Goal: Task Accomplishment & Management: Manage account settings

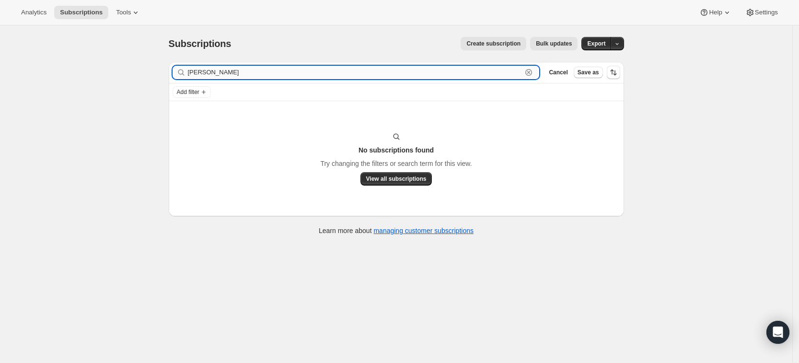
click at [243, 67] on input "mara jenks" at bounding box center [355, 72] width 335 height 13
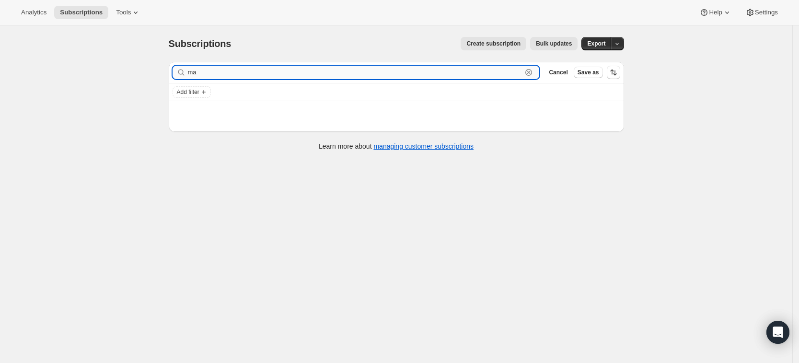
type input "m"
paste input "dylanwebber315@gmail.com"
type input "dylanwebber315@gmail.com"
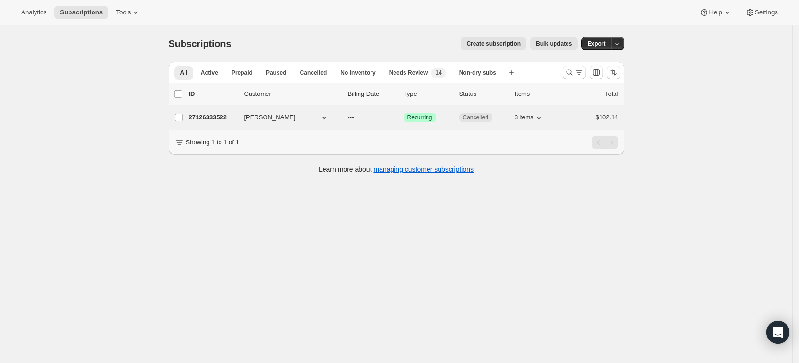
click at [222, 115] on p "27126333522" at bounding box center [213, 118] width 48 height 10
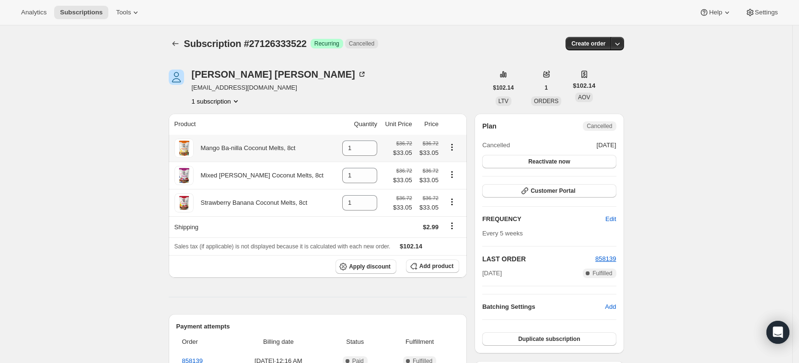
scroll to position [0, 0]
drag, startPoint x: 260, startPoint y: 80, endPoint x: 197, endPoint y: 70, distance: 64.0
click at [197, 70] on div "[PERSON_NAME] [EMAIL_ADDRESS][DOMAIN_NAME] 1 subscription" at bounding box center [279, 87] width 175 height 36
drag, startPoint x: 263, startPoint y: 78, endPoint x: 195, endPoint y: 75, distance: 68.6
click at [195, 75] on div "[PERSON_NAME]" at bounding box center [279, 74] width 175 height 10
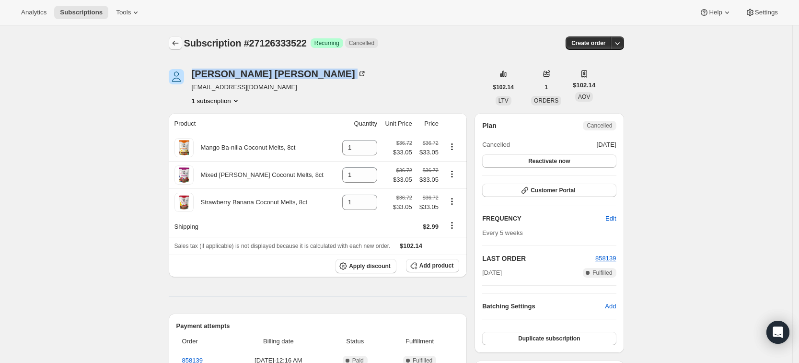
click at [180, 45] on icon "Subscriptions" at bounding box center [176, 43] width 10 height 10
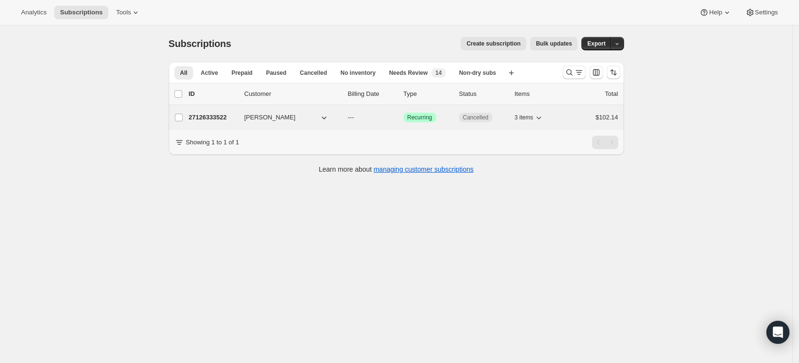
click at [222, 121] on p "27126333522" at bounding box center [213, 118] width 48 height 10
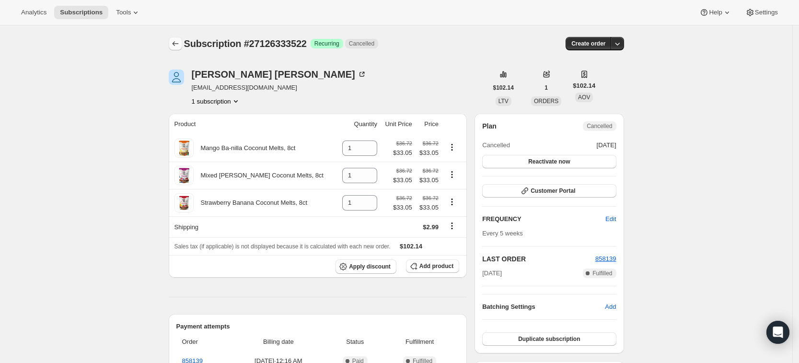
click at [180, 41] on icon "Subscriptions" at bounding box center [176, 44] width 10 height 10
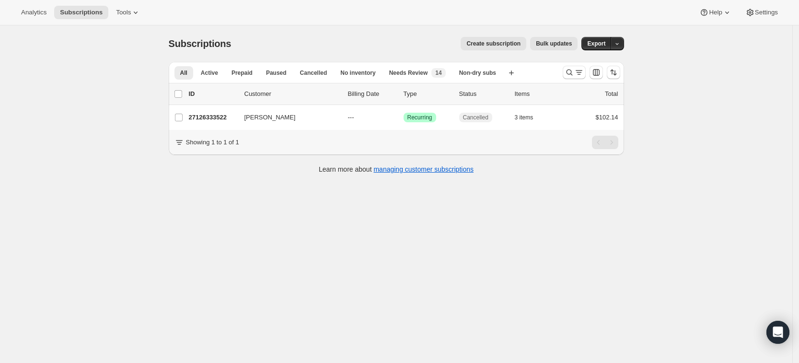
click at [564, 75] on div at bounding box center [591, 72] width 65 height 19
click at [570, 74] on icon "Search and filter results" at bounding box center [570, 73] width 10 height 10
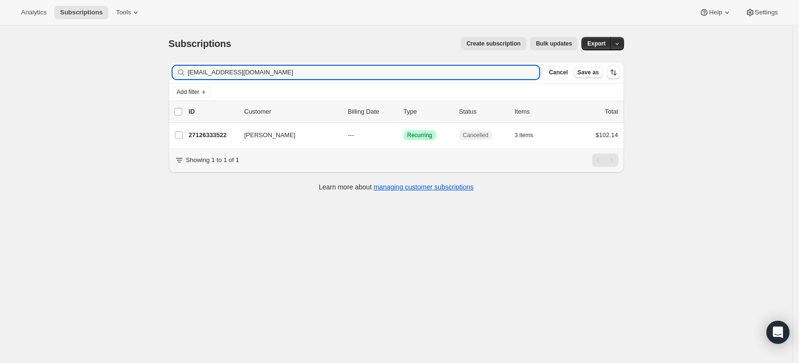
drag, startPoint x: 280, startPoint y: 73, endPoint x: 177, endPoint y: 75, distance: 102.6
click at [177, 75] on div "dylanwebber315@gmail.com Clear" at bounding box center [356, 72] width 367 height 13
drag, startPoint x: 277, startPoint y: 71, endPoint x: 220, endPoint y: 74, distance: 56.7
click at [220, 74] on input "dylanwebber315@gmail.com" at bounding box center [364, 72] width 352 height 13
click at [233, 70] on input "dylanwebber315@gmail.com" at bounding box center [364, 72] width 352 height 13
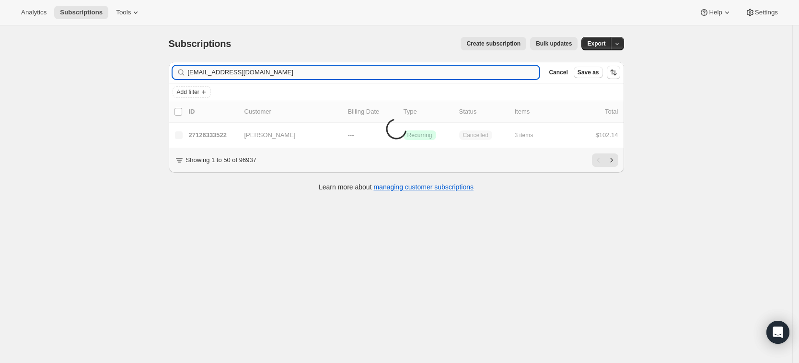
drag, startPoint x: 227, startPoint y: 71, endPoint x: 313, endPoint y: 69, distance: 85.4
click at [313, 69] on input "dylanwebber315@gmail.com" at bounding box center [364, 72] width 352 height 13
click at [206, 73] on input "dylanwebber" at bounding box center [364, 72] width 352 height 13
type input "dylan webber"
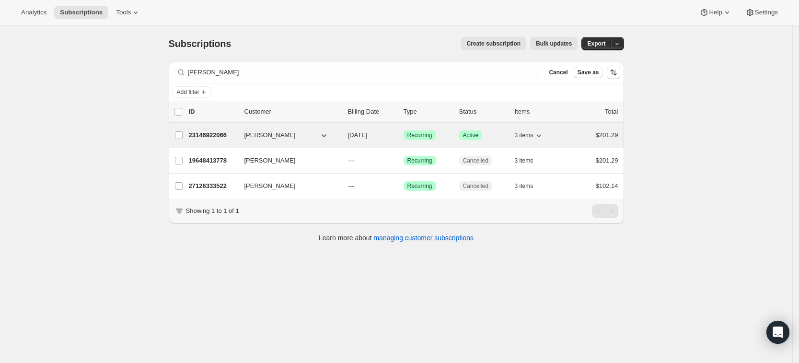
click at [213, 138] on p "23146922066" at bounding box center [213, 135] width 48 height 10
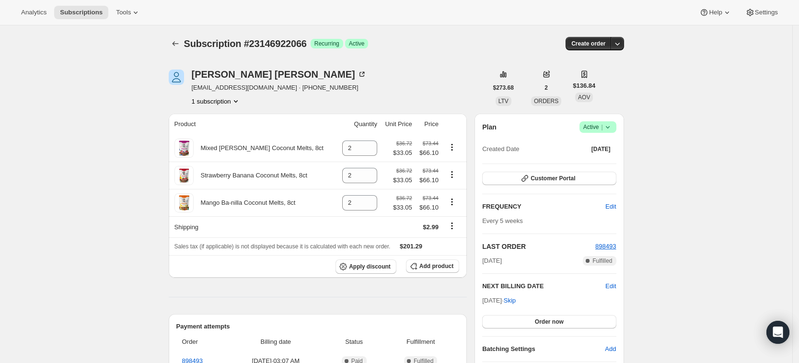
scroll to position [23, 0]
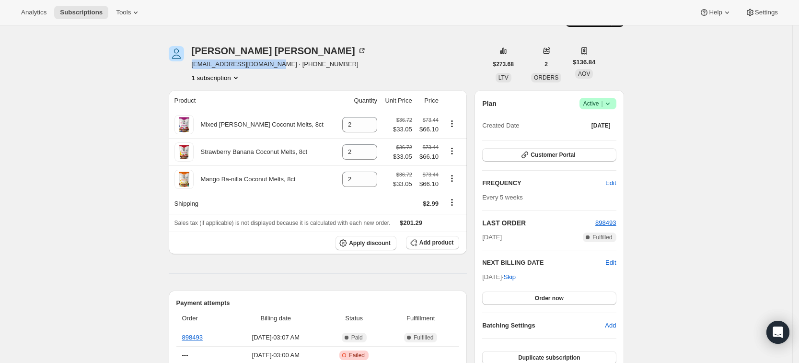
drag, startPoint x: 270, startPoint y: 66, endPoint x: 195, endPoint y: 65, distance: 75.3
click at [195, 65] on span "turkeylegs420@icloud.com · +13155299485" at bounding box center [279, 64] width 175 height 10
copy span "turkeylegs420@icloud.com"
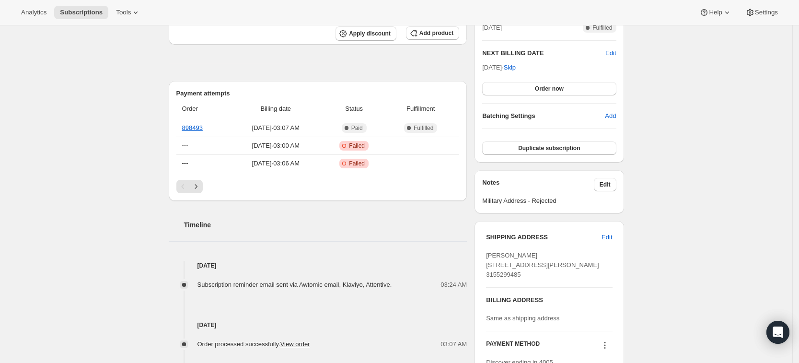
scroll to position [0, 0]
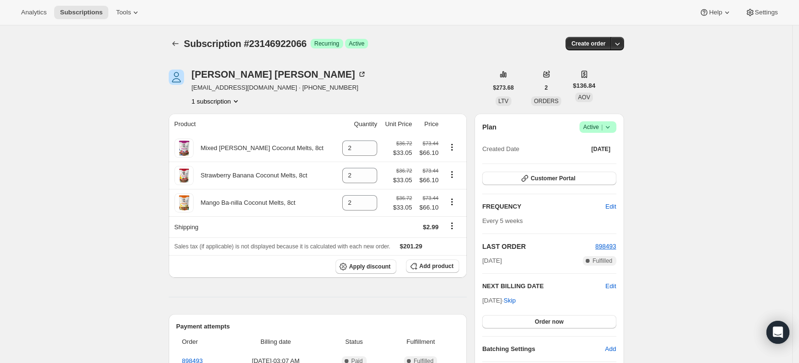
click at [610, 126] on icon at bounding box center [608, 127] width 10 height 10
click at [602, 163] on span "Cancel subscription" at bounding box center [601, 162] width 54 height 7
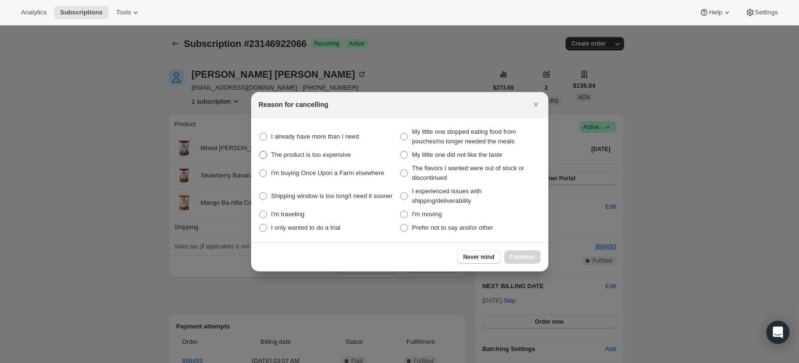
click at [345, 152] on span "The product is too expensive" at bounding box center [311, 154] width 80 height 7
click at [260, 152] on expensive "The product is too expensive" at bounding box center [259, 151] width 0 height 0
radio expensive "true"
click at [526, 256] on span "Continue" at bounding box center [522, 257] width 25 height 8
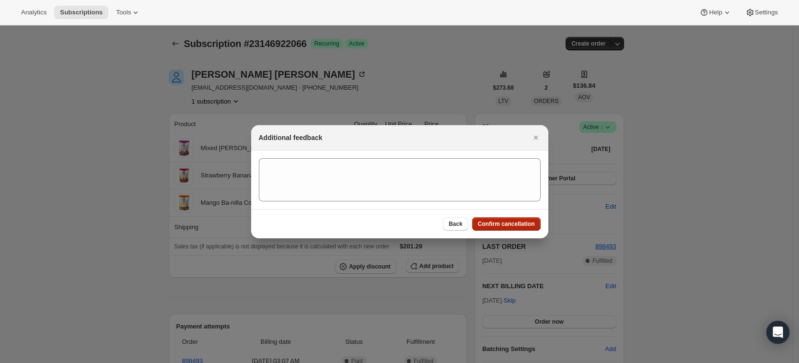
click at [496, 226] on span "Confirm cancellation" at bounding box center [506, 224] width 57 height 8
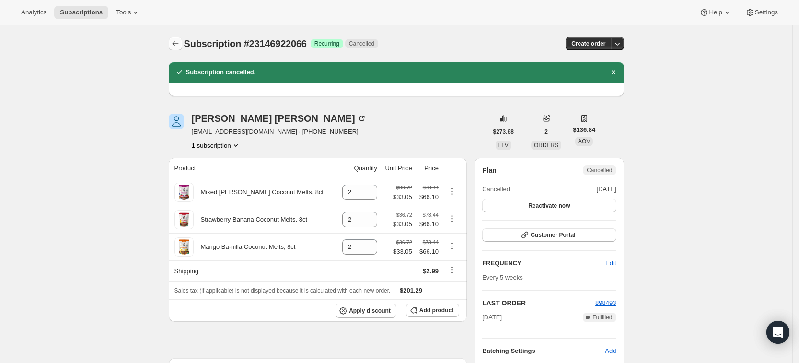
click at [177, 41] on icon "Subscriptions" at bounding box center [176, 44] width 10 height 10
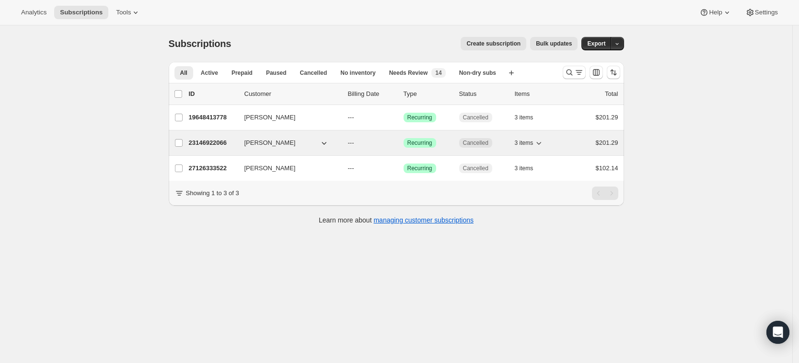
click at [223, 144] on p "23146922066" at bounding box center [213, 143] width 48 height 10
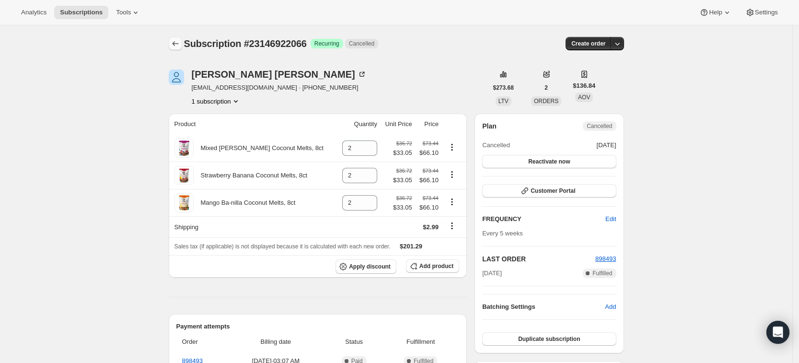
click at [179, 45] on icon "Subscriptions" at bounding box center [176, 44] width 10 height 10
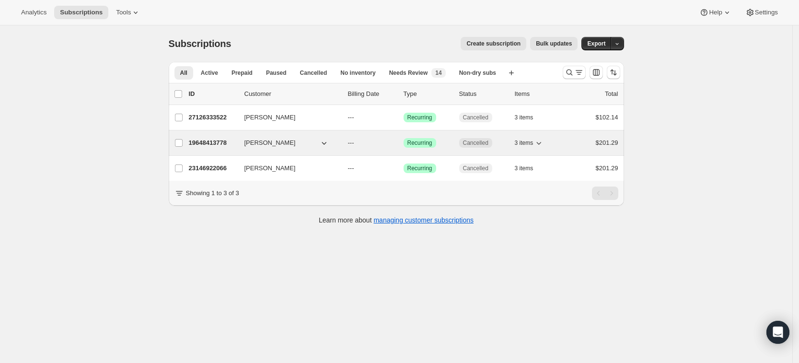
click at [217, 140] on p "19648413778" at bounding box center [213, 143] width 48 height 10
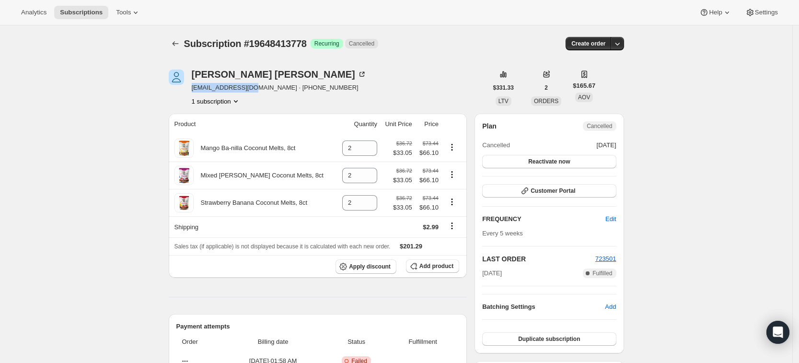
drag, startPoint x: 257, startPoint y: 85, endPoint x: 191, endPoint y: 90, distance: 66.3
click at [191, 90] on div "Dylan Webber dpw14590@yahoo.com · +13153598143 1 subscription" at bounding box center [328, 88] width 319 height 36
copy span "dpw14590@yahoo.com"
click at [177, 47] on icon "Subscriptions" at bounding box center [176, 44] width 10 height 10
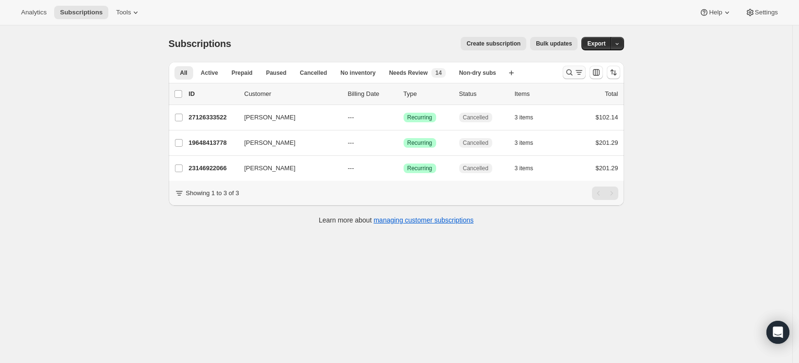
click at [569, 76] on icon "Search and filter results" at bounding box center [570, 73] width 10 height 10
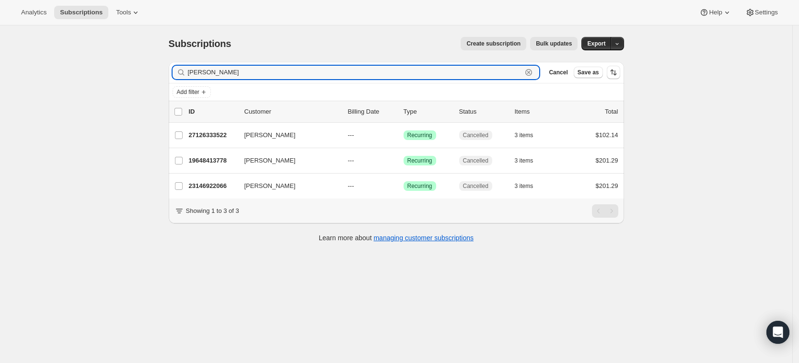
click at [534, 70] on icon "button" at bounding box center [529, 73] width 10 height 10
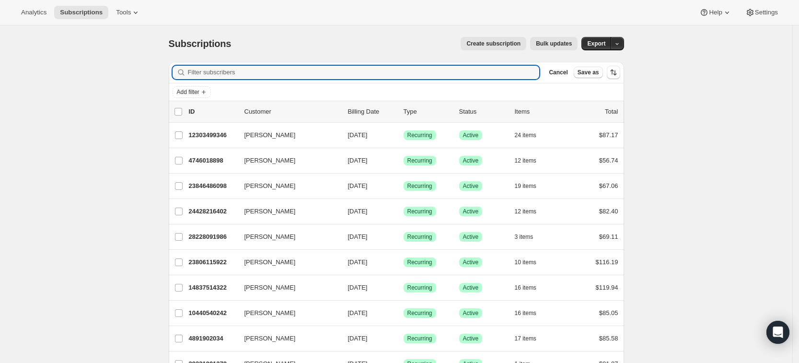
paste input "falcon9a@gmail.com"
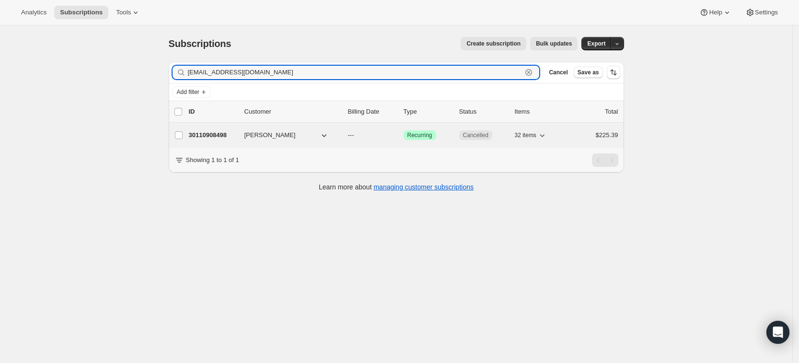
type input "falcon9a@gmail.com"
click at [226, 135] on p "30110908498" at bounding box center [213, 135] width 48 height 10
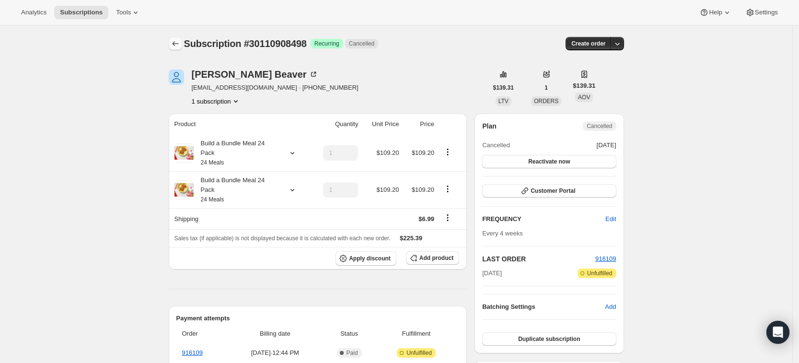
click at [175, 43] on icon "Subscriptions" at bounding box center [176, 44] width 10 height 10
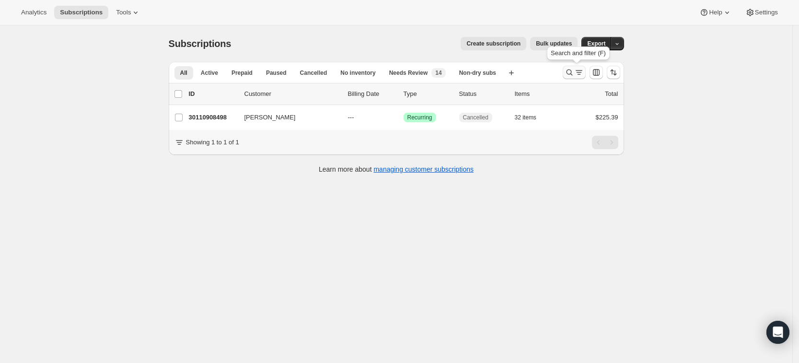
click at [567, 77] on button "Search and filter results" at bounding box center [574, 72] width 23 height 13
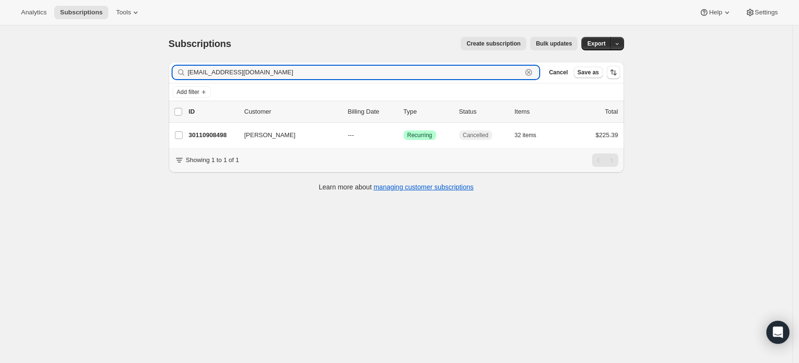
click at [532, 72] on icon "button" at bounding box center [528, 72] width 7 height 7
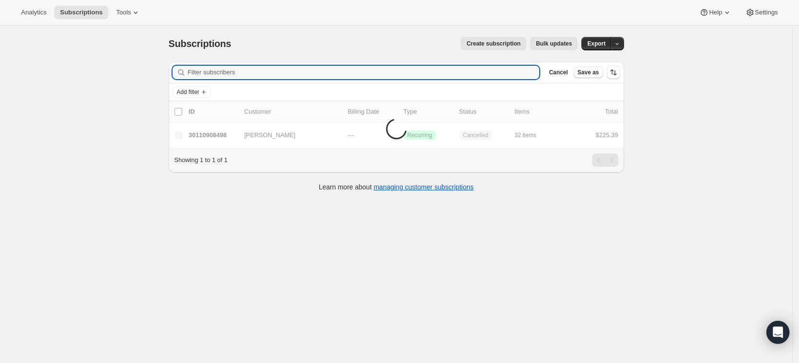
paste input "brittanymeister117@yahoo.com"
type input "brittanymeister117@yahoo.com"
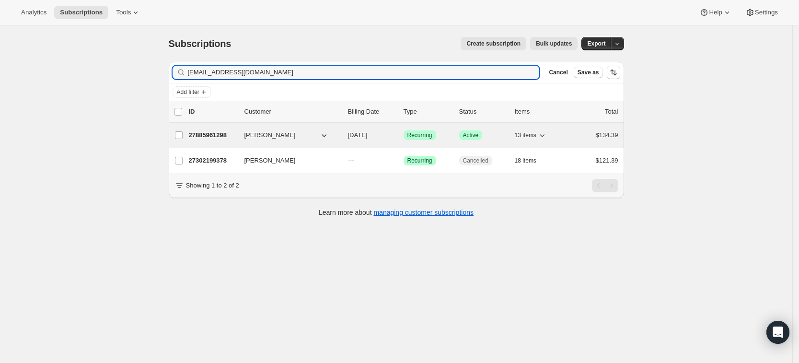
click at [217, 136] on p "27885961298" at bounding box center [213, 135] width 48 height 10
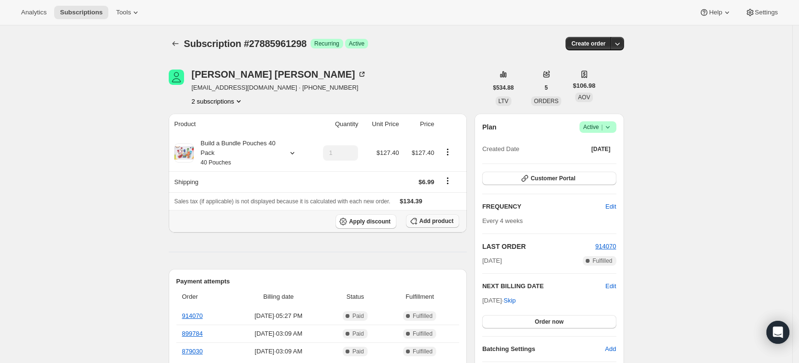
click at [417, 220] on icon "button" at bounding box center [413, 221] width 6 height 6
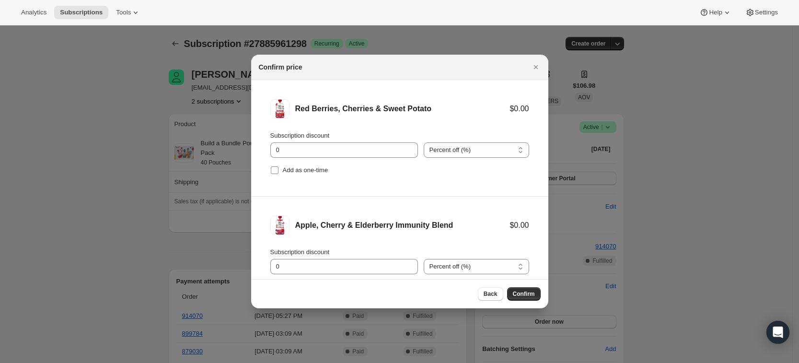
click at [296, 174] on span "Add as one-time" at bounding box center [306, 170] width 46 height 10
click at [279, 174] on input "Add as one-time" at bounding box center [275, 170] width 8 height 8
checkbox input "true"
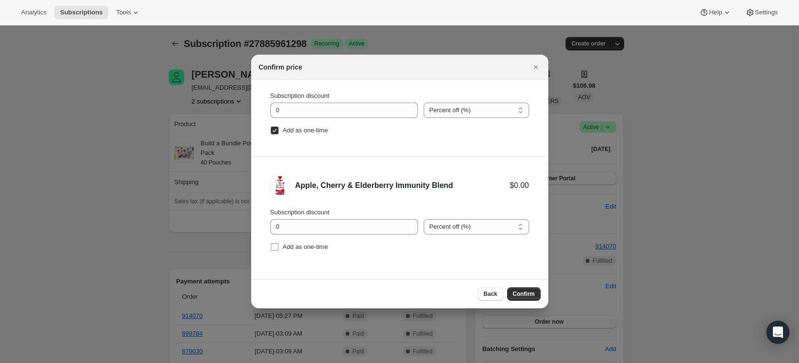
click at [316, 247] on span "Add as one-time" at bounding box center [306, 246] width 46 height 7
click at [279, 247] on input "Add as one-time" at bounding box center [275, 247] width 8 height 8
checkbox input "true"
click at [523, 293] on span "Confirm" at bounding box center [524, 294] width 22 height 8
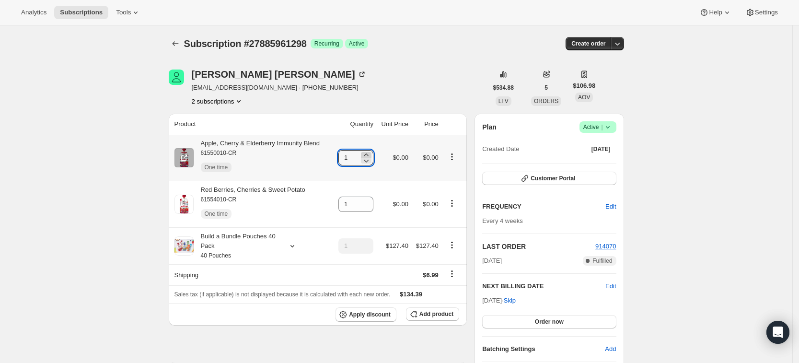
click at [371, 152] on icon at bounding box center [367, 155] width 10 height 10
type input "3"
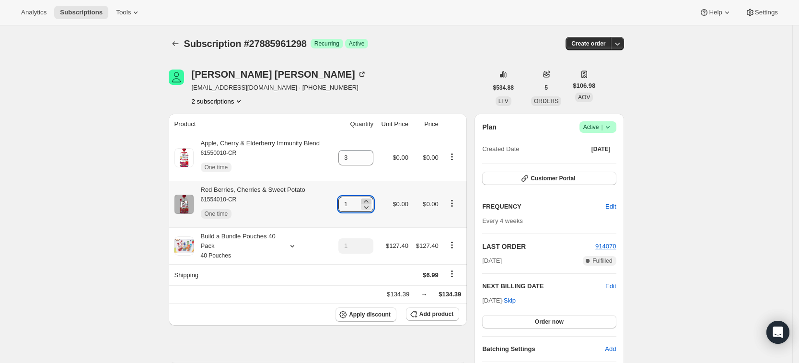
click at [369, 199] on icon at bounding box center [367, 202] width 10 height 10
type input "3"
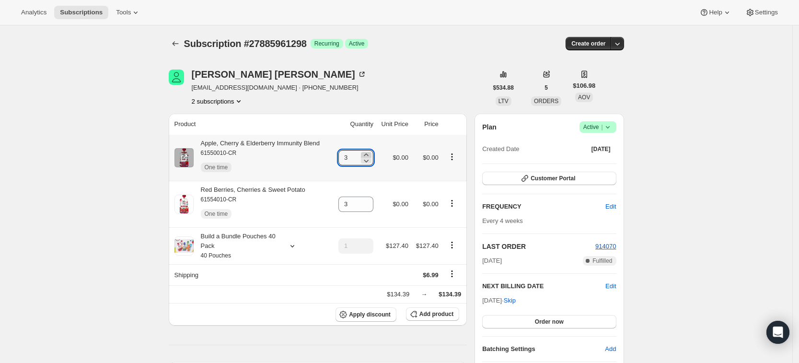
click at [371, 153] on icon at bounding box center [367, 155] width 10 height 10
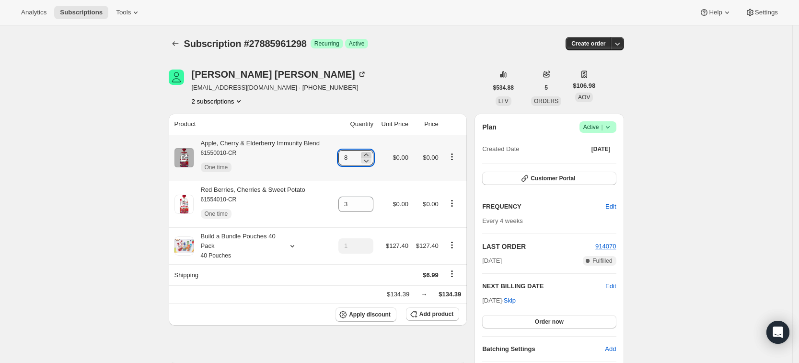
click at [371, 153] on icon at bounding box center [367, 155] width 10 height 10
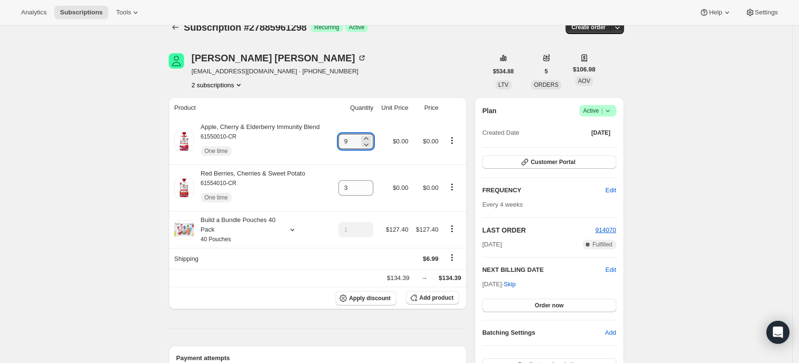
scroll to position [17, 0]
click at [454, 139] on icon "Product actions" at bounding box center [452, 140] width 10 height 10
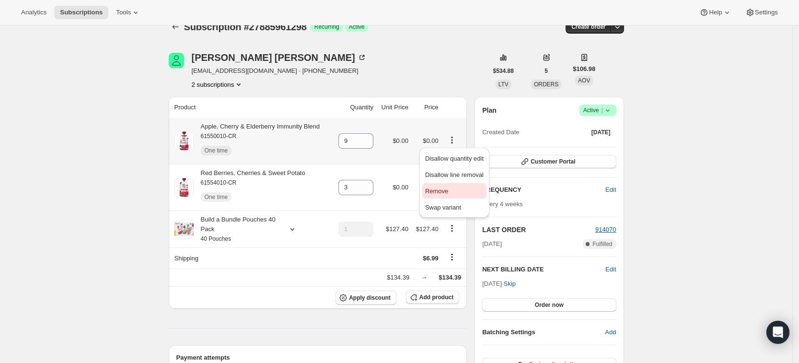
click at [444, 191] on span "Remove" at bounding box center [436, 190] width 23 height 7
click at [457, 143] on icon "Product actions" at bounding box center [452, 140] width 10 height 10
click at [449, 191] on span "Remove" at bounding box center [454, 192] width 58 height 10
type input "1"
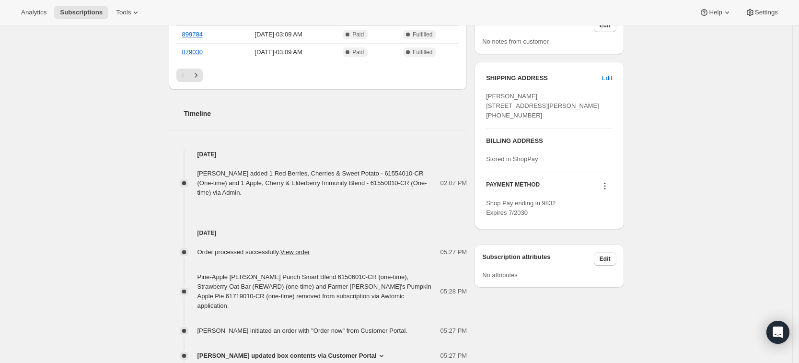
scroll to position [0, 0]
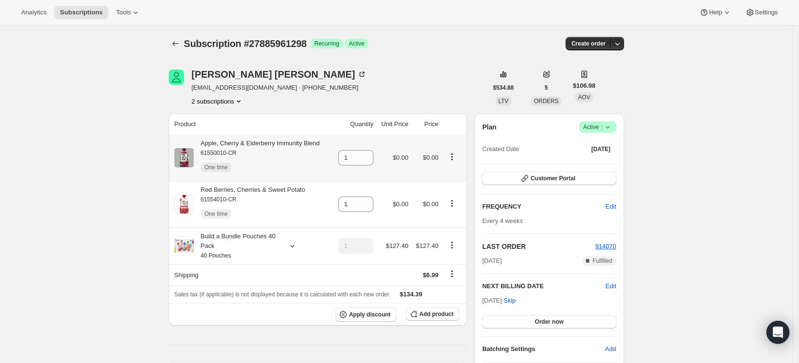
click at [449, 157] on button "Product actions" at bounding box center [451, 157] width 15 height 11
click at [441, 206] on span "Remove" at bounding box center [436, 207] width 23 height 7
type input "0"
click at [454, 206] on icon "Product actions" at bounding box center [452, 203] width 10 height 10
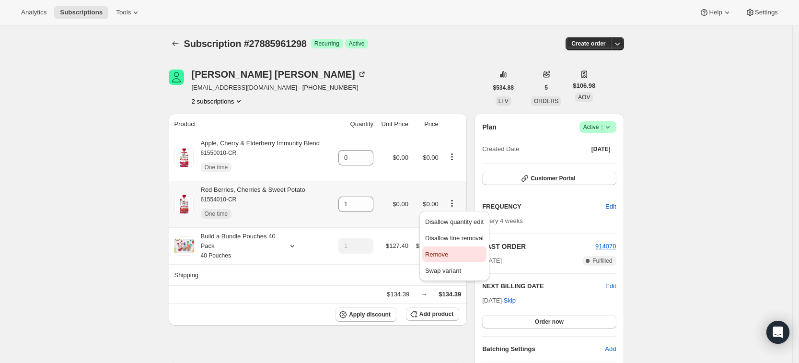
click at [449, 251] on span "Remove" at bounding box center [454, 255] width 58 height 10
type input "0"
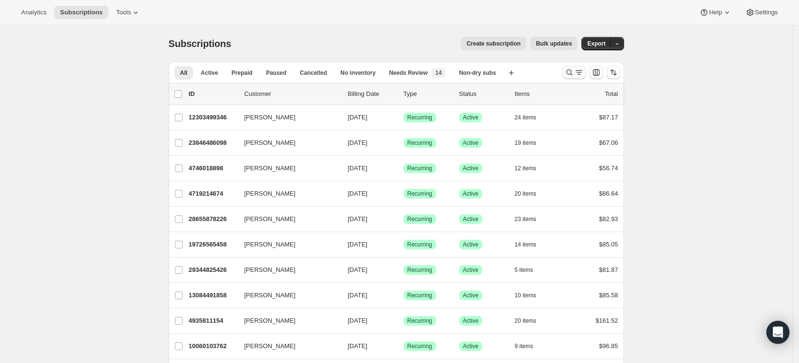
click at [573, 71] on icon "Search and filter results" at bounding box center [570, 73] width 10 height 10
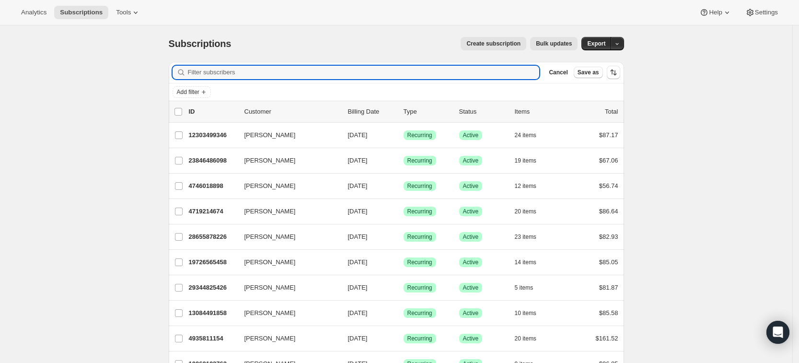
paste input "ldmoreland11@gmail.com"
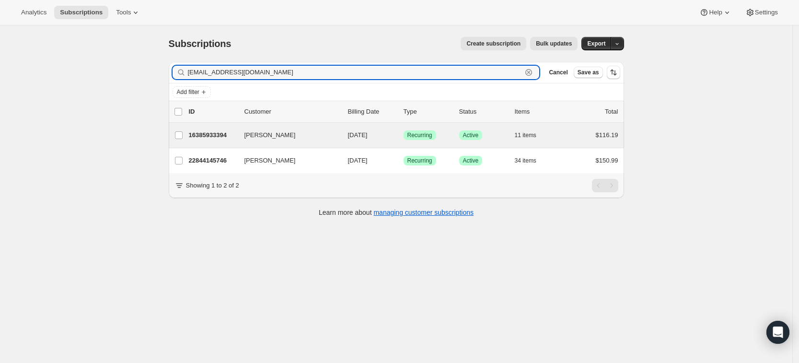
type input "ldmoreland11@gmail.com"
click at [220, 147] on div "Lydia Moreland 16385933394 Lydia Moreland 10/28/2025 Success Recurring Success …" at bounding box center [396, 135] width 455 height 25
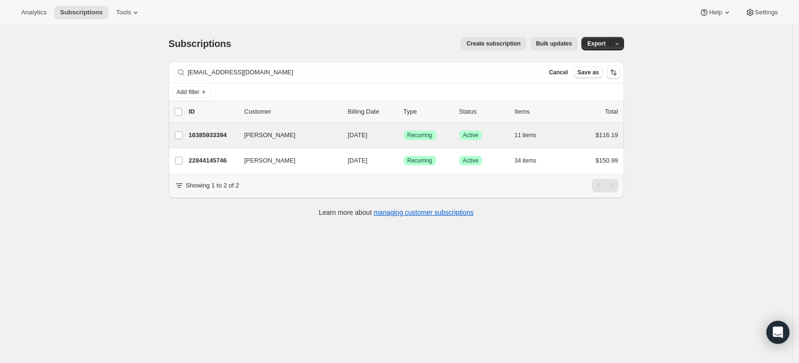
click at [220, 143] on div "Lydia Moreland 16385933394 Lydia Moreland 10/28/2025 Success Recurring Success …" at bounding box center [396, 135] width 455 height 25
click at [217, 139] on p "16385933394" at bounding box center [213, 135] width 48 height 10
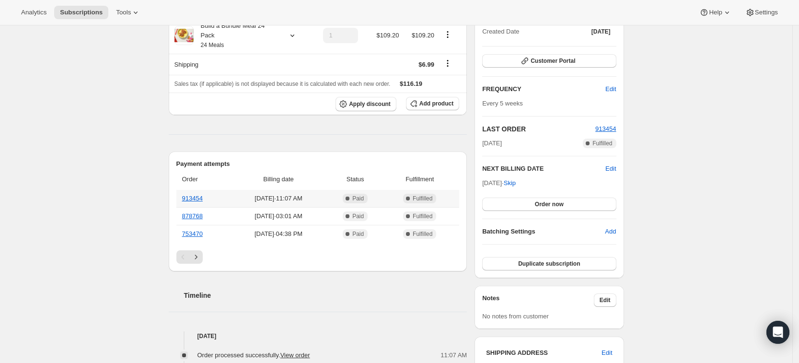
scroll to position [114, 0]
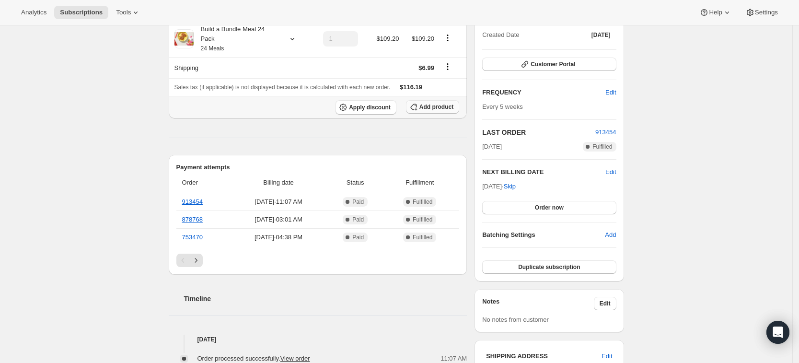
click at [429, 103] on span "Add product" at bounding box center [437, 107] width 34 height 8
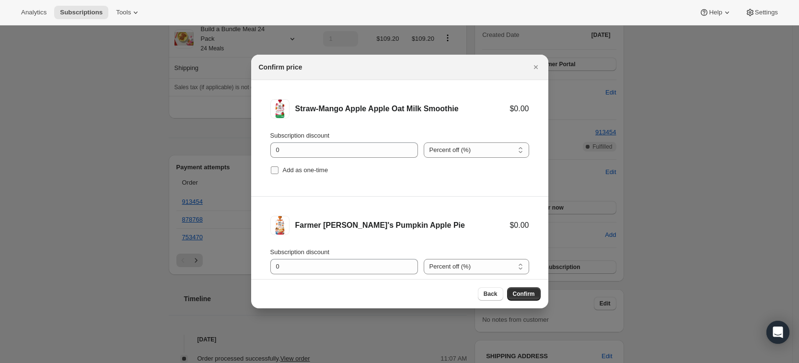
click at [295, 169] on span "Add as one-time" at bounding box center [306, 169] width 46 height 7
click at [279, 169] on input "Add as one-time" at bounding box center [275, 170] width 8 height 8
checkbox input "true"
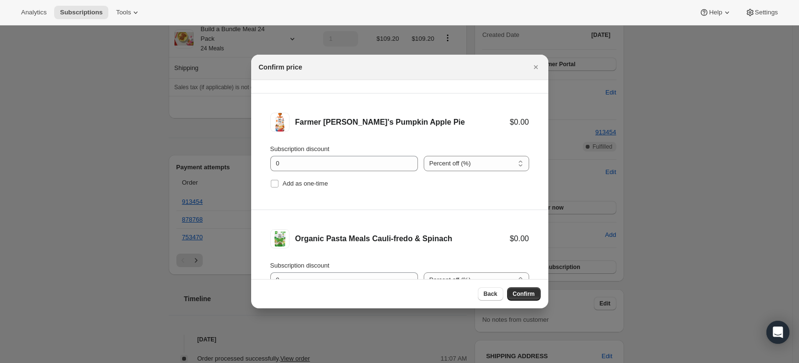
scroll to position [156, 0]
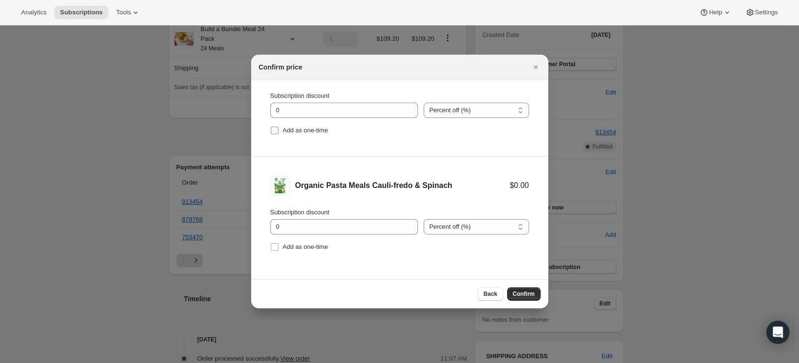
click at [299, 134] on span "Add as one-time" at bounding box center [306, 130] width 46 height 7
click at [279, 134] on input "Add as one-time" at bounding box center [275, 131] width 8 height 8
checkbox input "true"
click at [309, 252] on label "Add as one-time" at bounding box center [299, 246] width 58 height 13
click at [279, 251] on input "Add as one-time" at bounding box center [275, 247] width 8 height 8
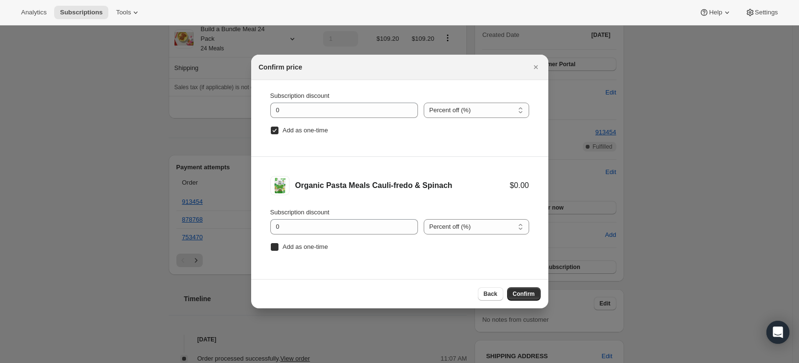
checkbox input "true"
drag, startPoint x: 368, startPoint y: 185, endPoint x: 446, endPoint y: 193, distance: 78.6
click at [446, 193] on div "Organic Pasta Meals Cauli-fredo & Spinach $0.00" at bounding box center [399, 185] width 259 height 19
copy div "Cauli-fredo & Spinach"
click at [324, 185] on div "Organic Pasta Meals Cauli-fredo & Spinach" at bounding box center [402, 186] width 215 height 10
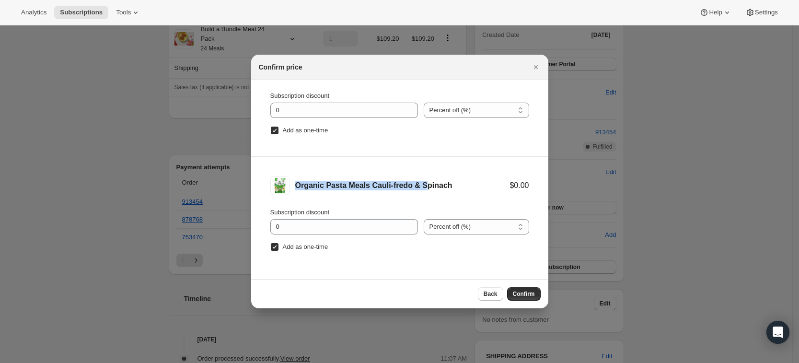
drag, startPoint x: 293, startPoint y: 185, endPoint x: 425, endPoint y: 181, distance: 131.4
click at [425, 181] on div "Organic Pasta Meals Cauli-fredo & Spinach $0.00" at bounding box center [399, 185] width 259 height 19
click at [454, 181] on div "Organic Pasta Meals Cauli-fredo & Spinach" at bounding box center [402, 186] width 215 height 10
drag, startPoint x: 453, startPoint y: 182, endPoint x: 295, endPoint y: 188, distance: 157.4
click at [295, 188] on div "Organic Pasta Meals Cauli-fredo & Spinach" at bounding box center [402, 186] width 215 height 10
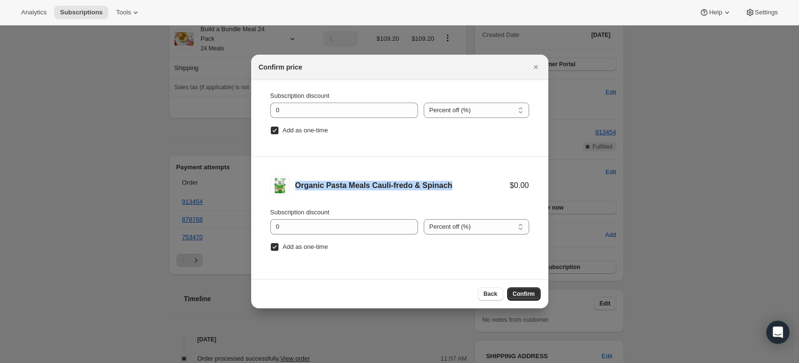
copy div "Organic Pasta Meals Cauli-fredo & Spinach"
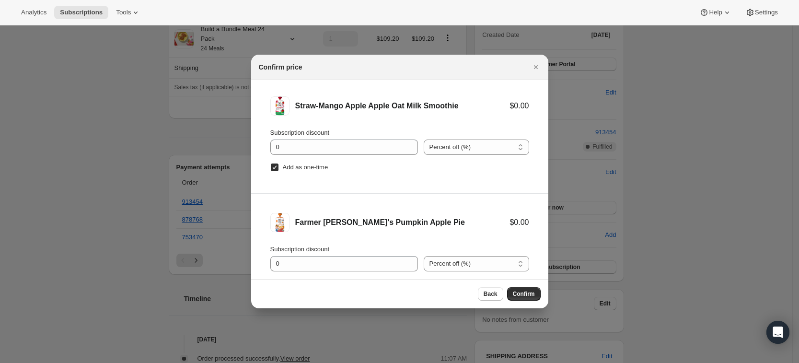
scroll to position [0, 0]
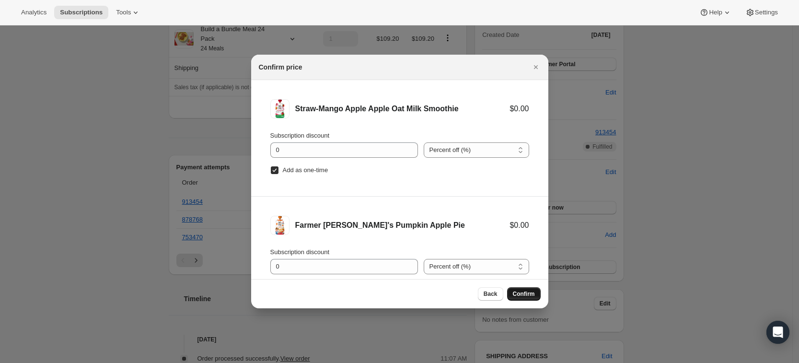
click at [529, 293] on span "Confirm" at bounding box center [524, 294] width 22 height 8
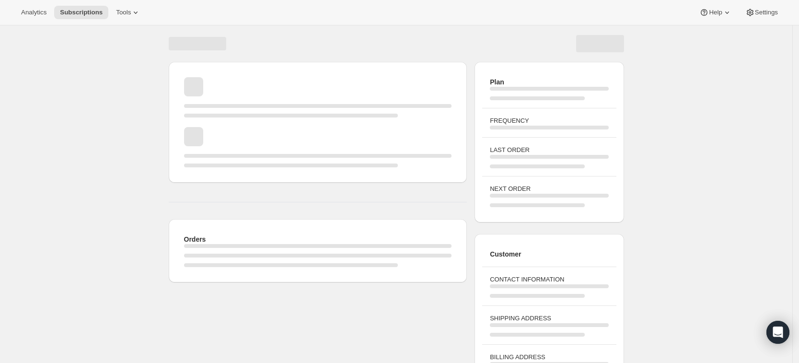
scroll to position [70, 0]
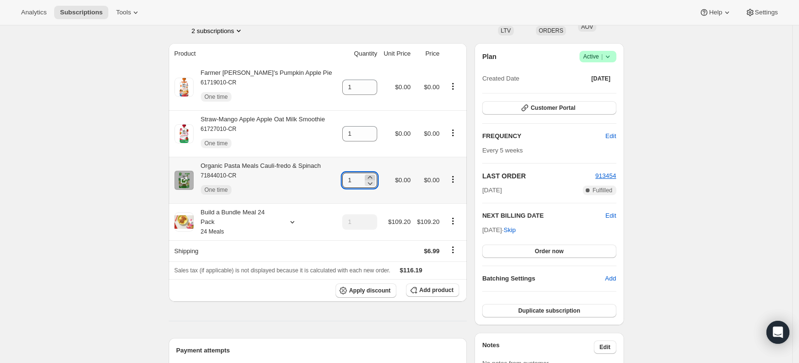
click at [374, 175] on icon at bounding box center [370, 178] width 10 height 10
type input "3"
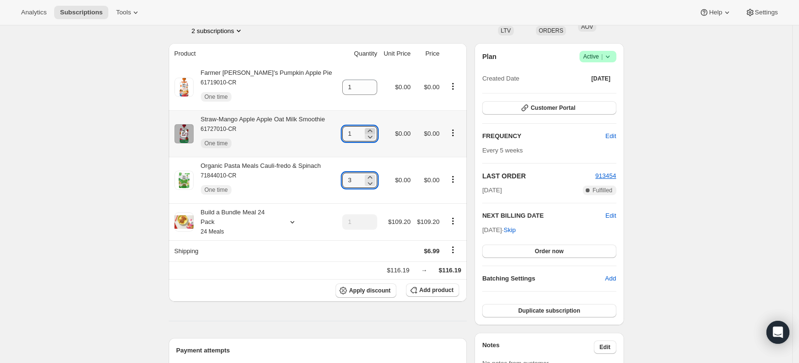
click at [375, 130] on icon at bounding box center [370, 131] width 10 height 10
type input "3"
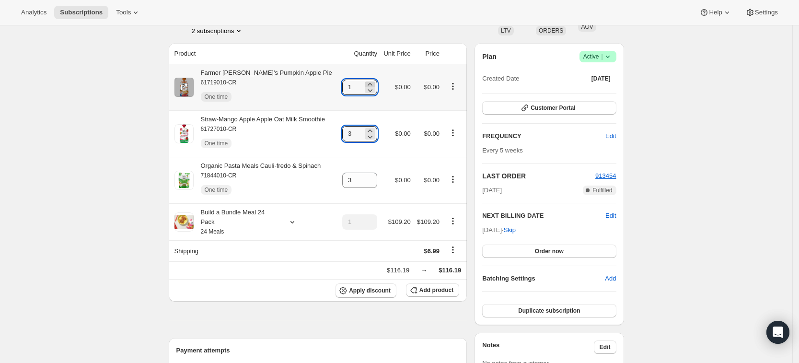
click at [375, 82] on icon at bounding box center [370, 85] width 10 height 10
type input "5"
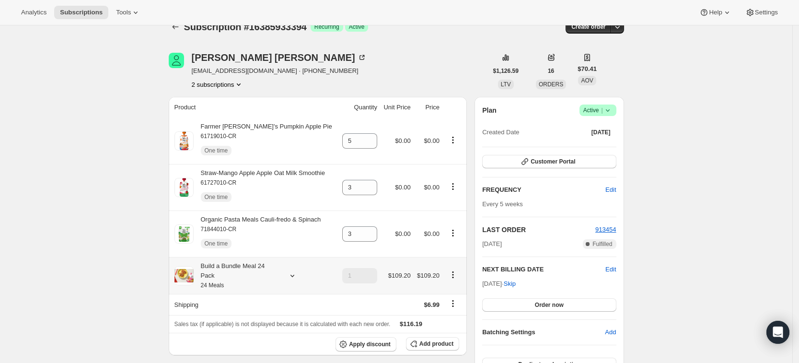
scroll to position [0, 0]
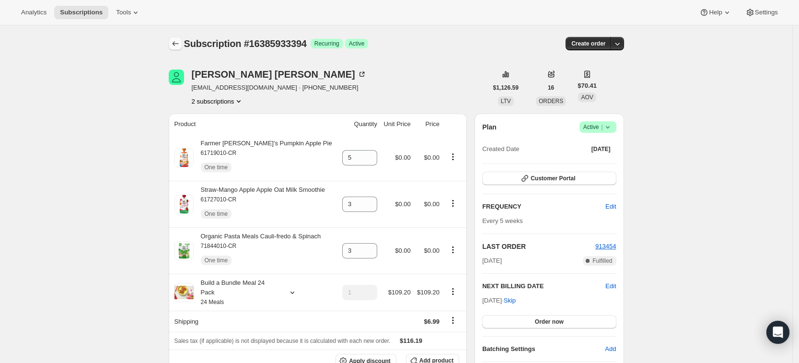
click at [178, 40] on icon "Subscriptions" at bounding box center [176, 44] width 10 height 10
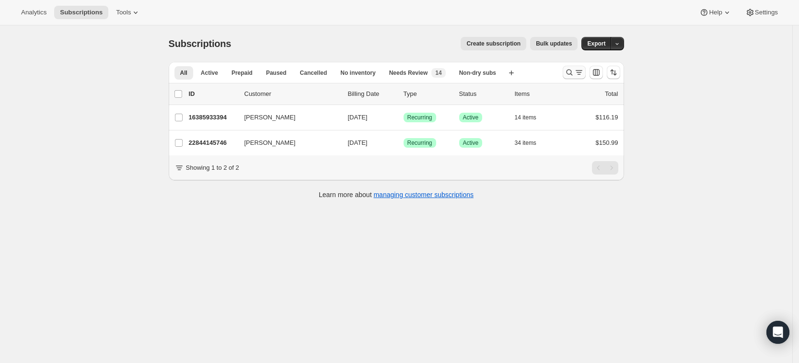
click at [569, 74] on icon "Search and filter results" at bounding box center [570, 73] width 10 height 10
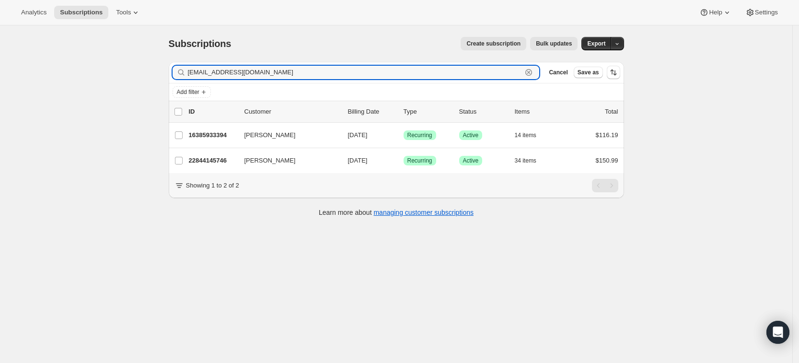
click at [534, 70] on icon "button" at bounding box center [529, 73] width 10 height 10
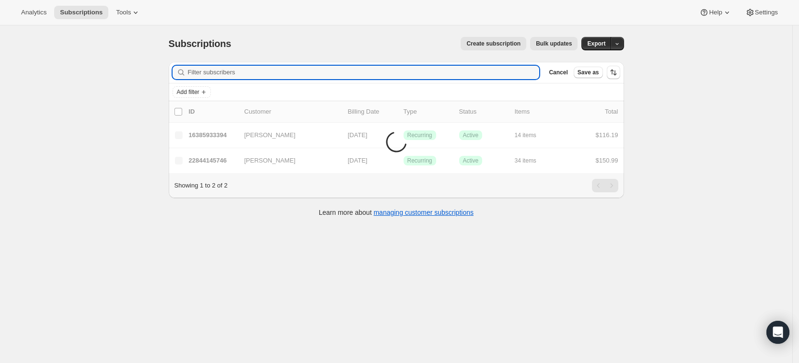
paste input "carter7949@gmail.com"
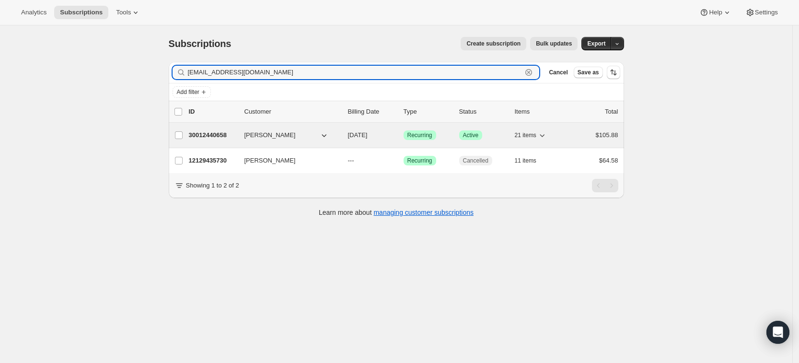
type input "carter7949@gmail.com"
click at [220, 138] on p "30012440658" at bounding box center [213, 135] width 48 height 10
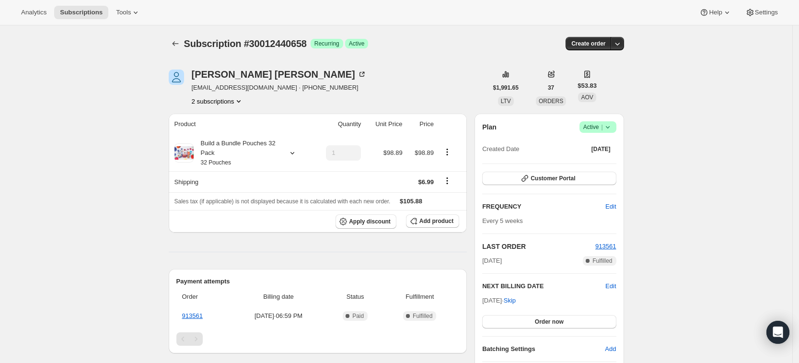
click at [234, 101] on button "2 subscriptions" at bounding box center [218, 101] width 52 height 10
click at [211, 245] on div "Product Quantity Unit Price Price Build a Bundle Pouches 32 Pack 32 Pouches 1 $…" at bounding box center [318, 308] width 299 height 388
click at [423, 220] on button "Add product" at bounding box center [432, 220] width 53 height 13
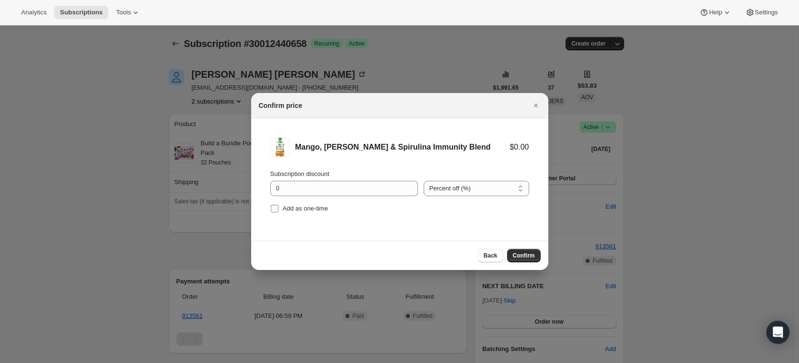
click at [303, 213] on span "Add as one-time" at bounding box center [306, 209] width 46 height 10
click at [279, 212] on input "Add as one-time" at bounding box center [275, 209] width 8 height 8
checkbox input "true"
click at [524, 253] on span "Confirm" at bounding box center [524, 256] width 22 height 8
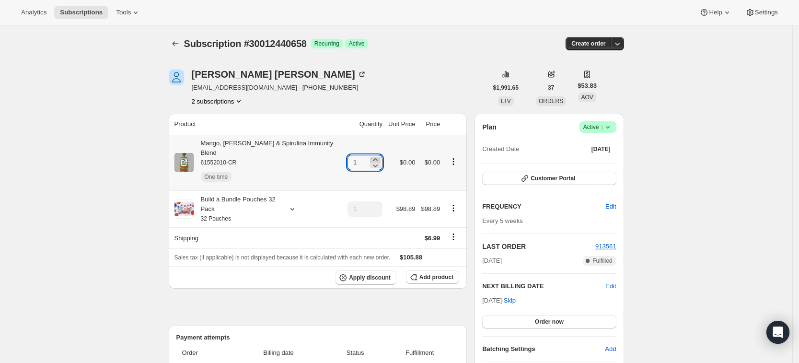
click at [373, 158] on icon at bounding box center [375, 159] width 4 height 2
type input "3"
click at [180, 39] on icon "Subscriptions" at bounding box center [176, 44] width 10 height 10
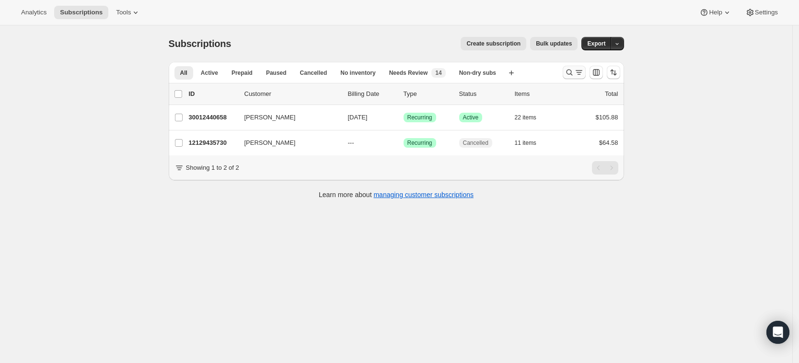
click at [569, 75] on icon "Search and filter results" at bounding box center [570, 73] width 10 height 10
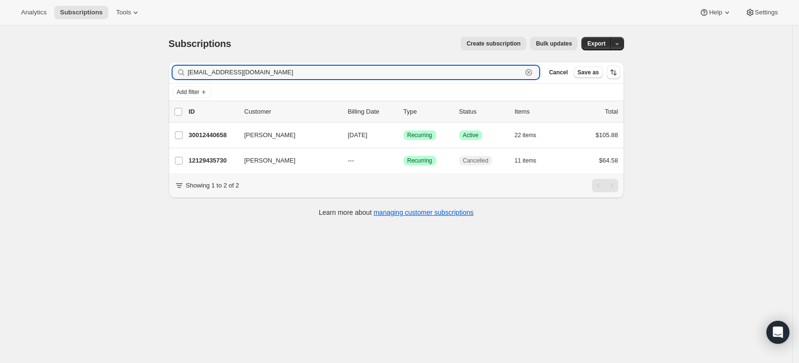
click at [534, 71] on icon "button" at bounding box center [529, 73] width 10 height 10
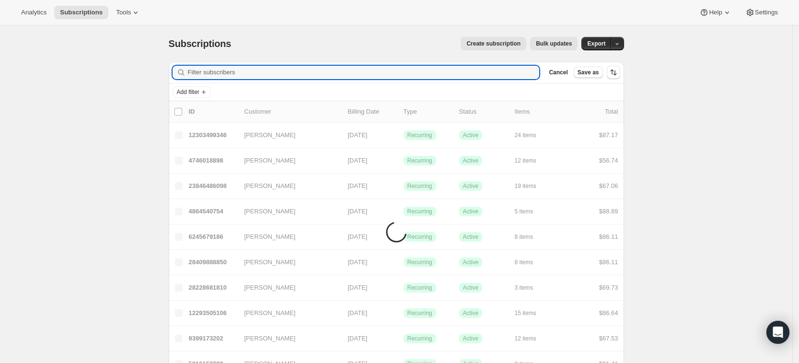
paste input "marcicreamer@hotmail.com"
type input "marcicreamer@hotmail.com"
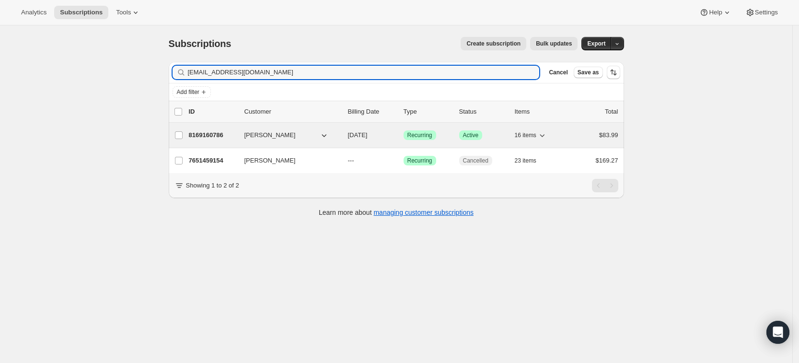
click at [210, 137] on p "8169160786" at bounding box center [213, 135] width 48 height 10
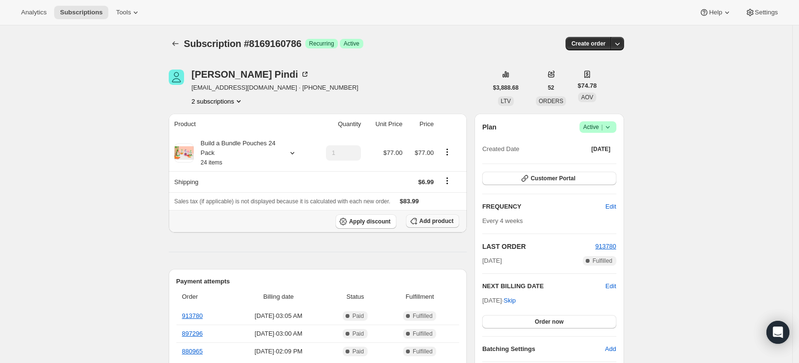
click at [432, 218] on span "Add product" at bounding box center [437, 221] width 34 height 8
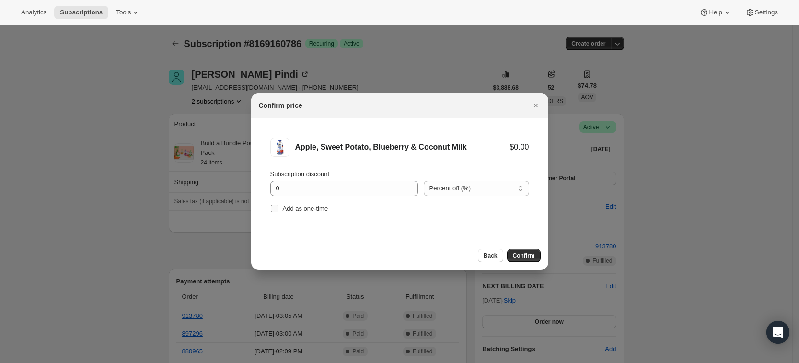
click at [286, 208] on span "Add as one-time" at bounding box center [306, 208] width 46 height 7
click at [279, 208] on input "Add as one-time" at bounding box center [275, 209] width 8 height 8
checkbox input "true"
click at [522, 251] on button "Confirm" at bounding box center [524, 255] width 34 height 13
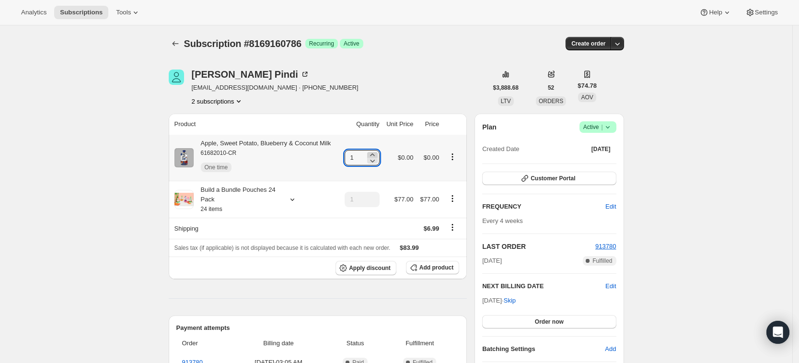
click at [377, 152] on icon at bounding box center [373, 155] width 10 height 10
type input "3"
click at [180, 44] on icon "Subscriptions" at bounding box center [176, 44] width 10 height 10
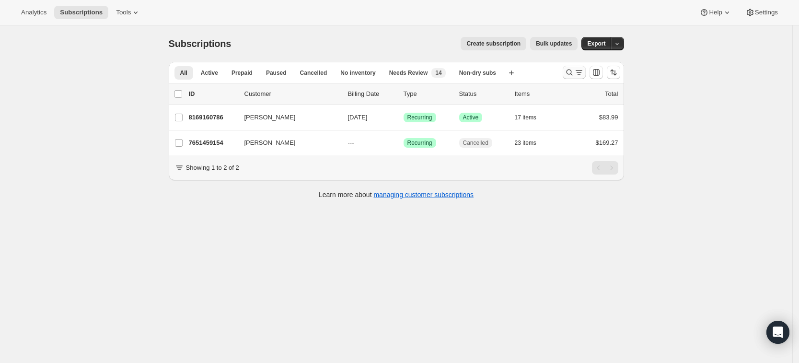
click at [568, 73] on icon "Search and filter results" at bounding box center [570, 73] width 10 height 10
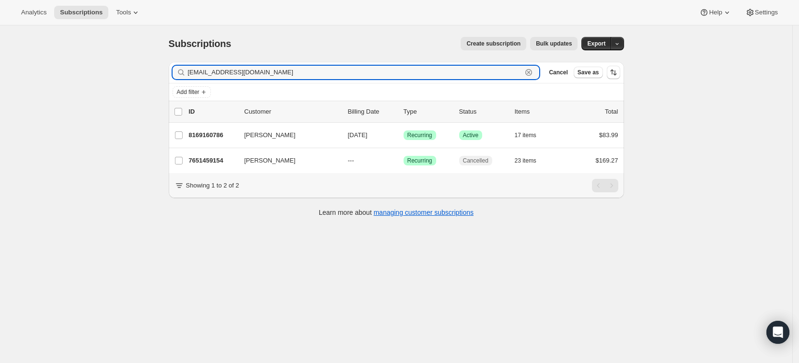
click at [534, 76] on icon "button" at bounding box center [529, 73] width 10 height 10
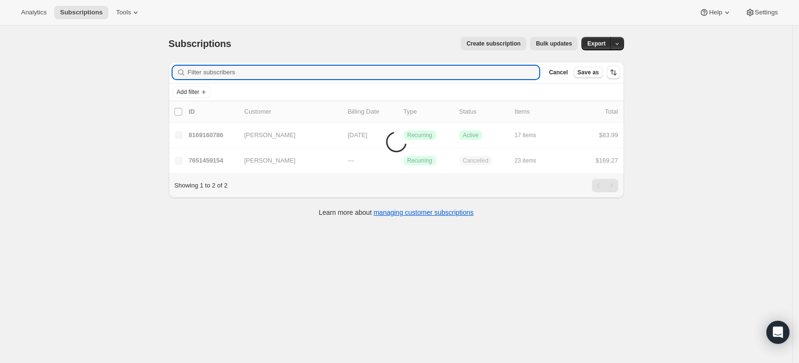
paste input "yurivels@gmail.com"
type input "yurivels@gmail.com"
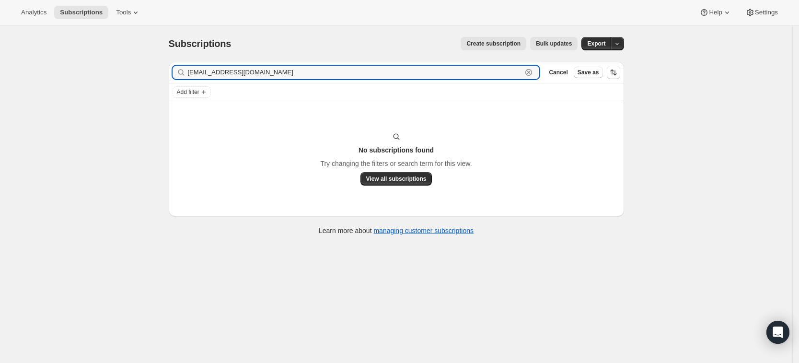
drag, startPoint x: 266, startPoint y: 72, endPoint x: 179, endPoint y: 83, distance: 87.5
click at [179, 83] on div "Filter subscribers yurivels@gmail.com Clear Cancel Save as" at bounding box center [396, 73] width 455 height 22
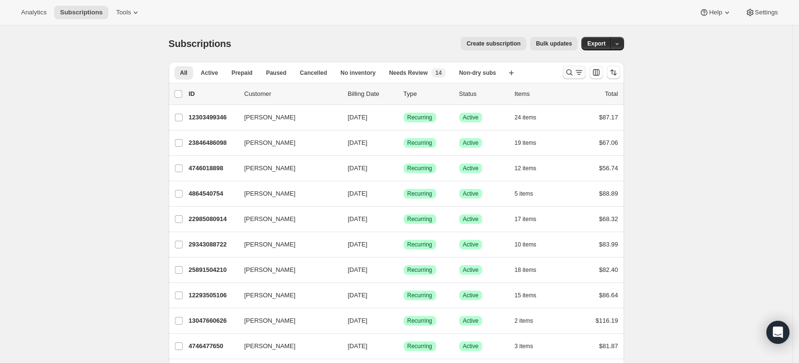
click at [571, 75] on icon "Search and filter results" at bounding box center [570, 73] width 10 height 10
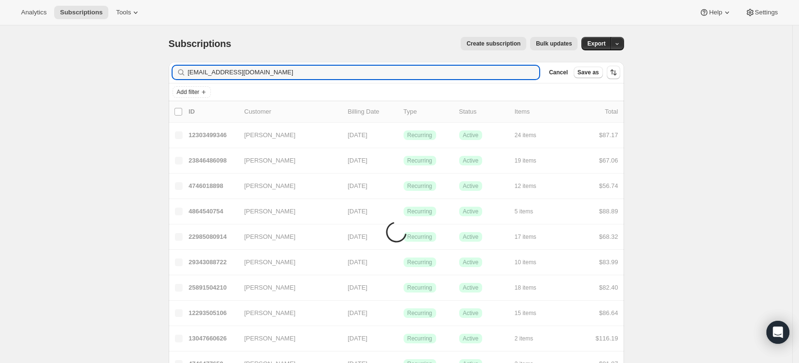
type input "cklalonde@mediacombb.net"
